Goal: Check status: Check status

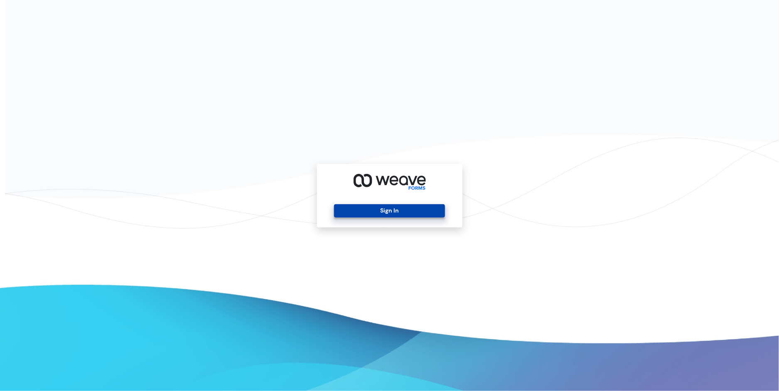
click at [353, 210] on button "Sign In" at bounding box center [389, 210] width 111 height 13
